Goal: Find specific page/section: Find specific page/section

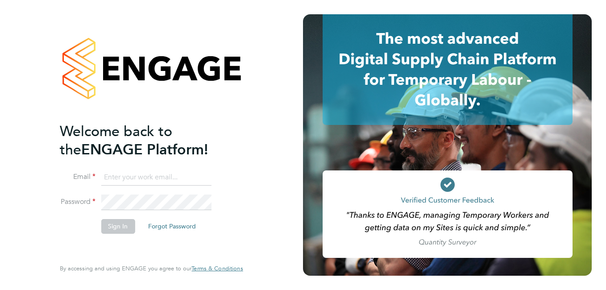
type input "[PERSON_NAME][EMAIL_ADDRESS][DOMAIN_NAME]"
click at [124, 225] on button "Sign In" at bounding box center [118, 226] width 34 height 14
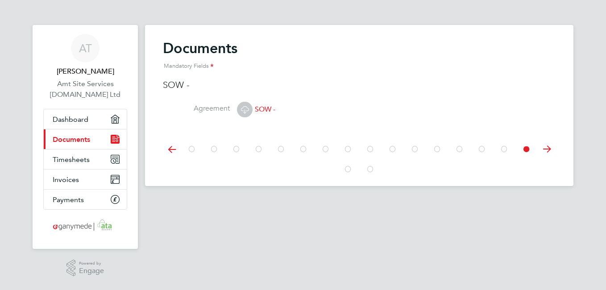
click at [190, 148] on icon at bounding box center [191, 149] width 9 height 20
